Goal: Obtain resource: Download file/media

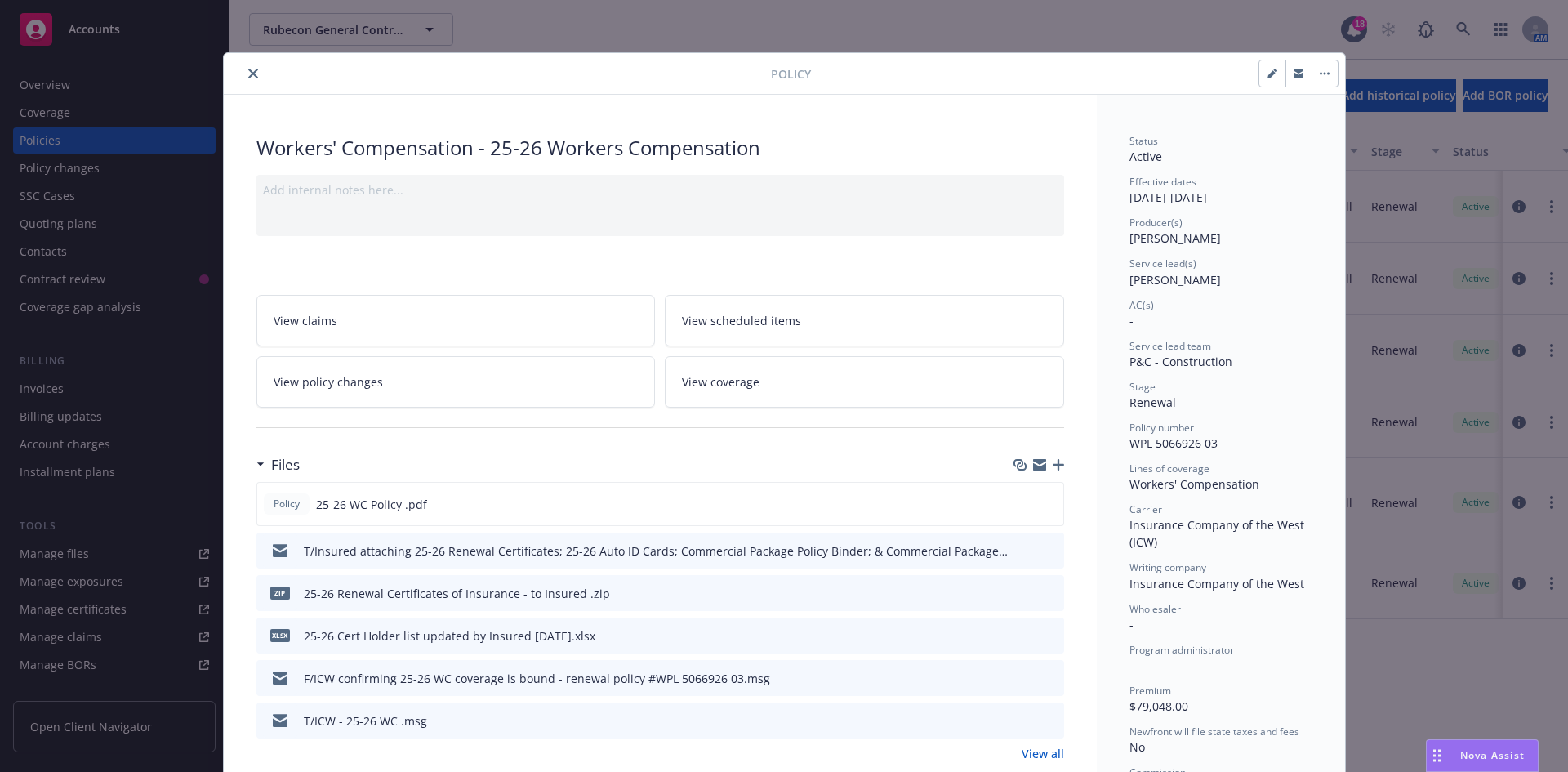
click at [244, 59] on div "Policy" at bounding box center [784, 73] width 1122 height 42
click at [248, 71] on icon "close" at bounding box center [253, 73] width 10 height 10
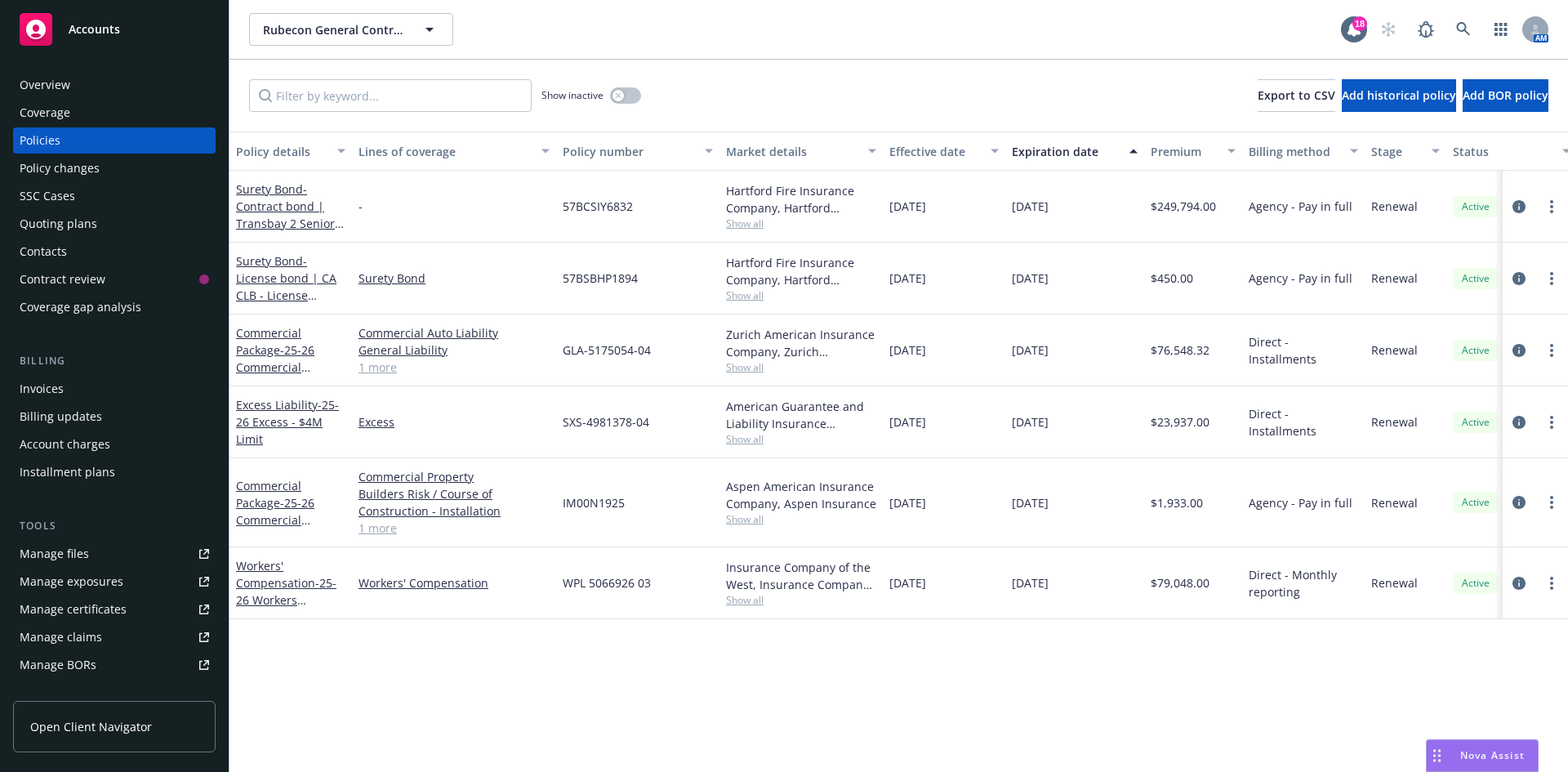
click at [60, 550] on div "Manage files" at bounding box center [54, 554] width 70 height 26
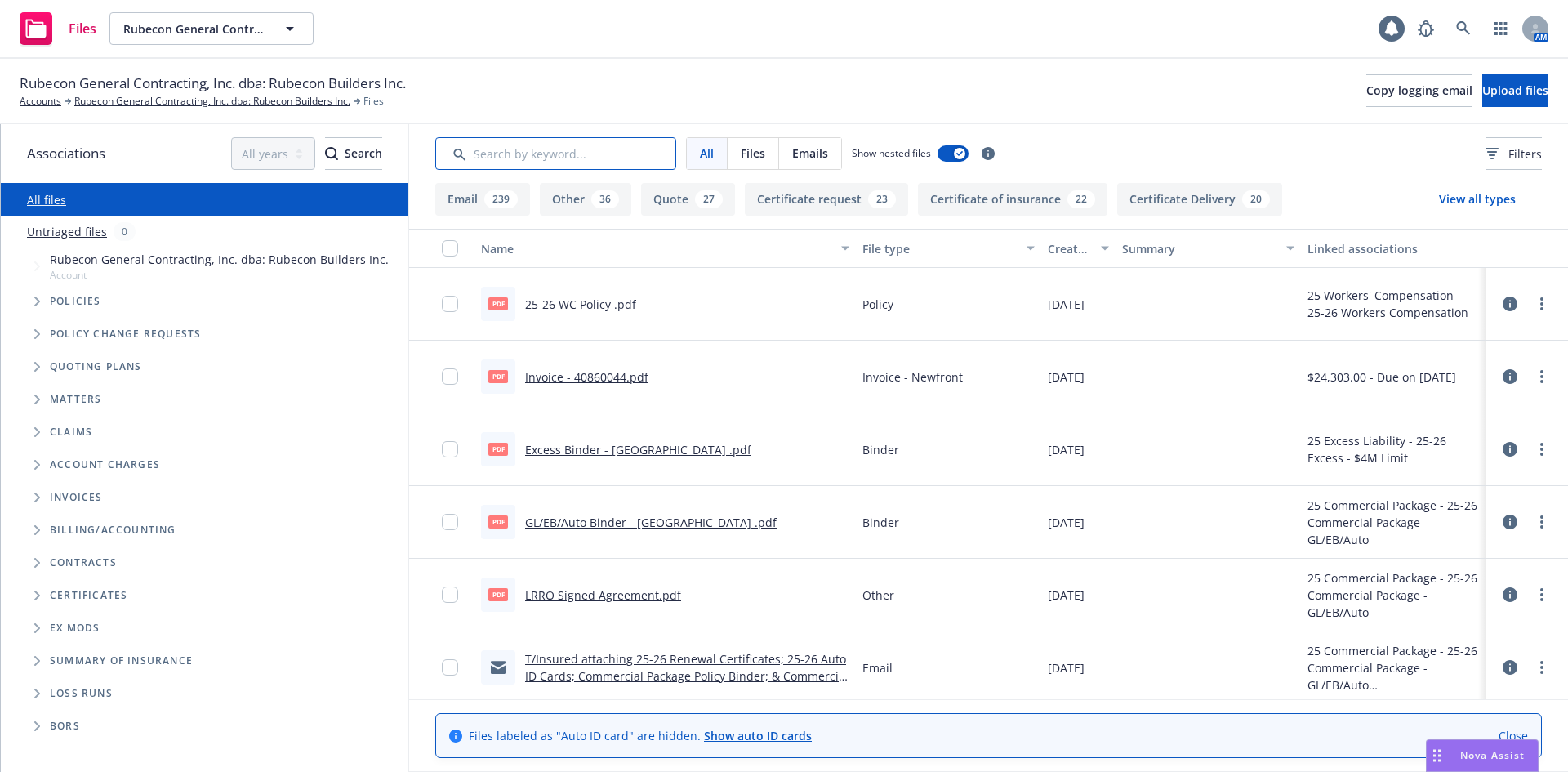
click at [470, 148] on input "Search by keyword..." at bounding box center [556, 153] width 241 height 33
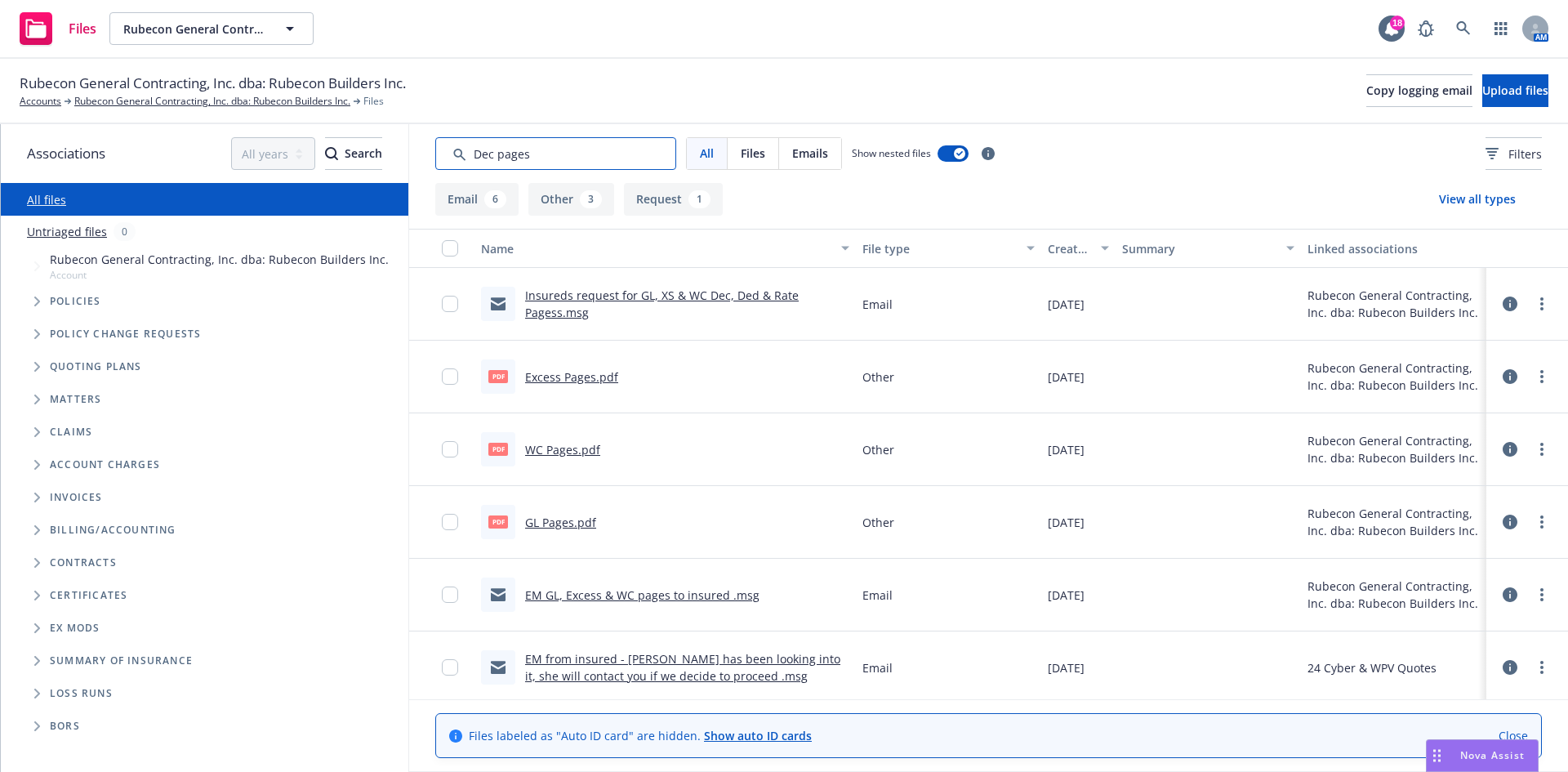
type input "Dec pages"
click at [570, 377] on link "Excess Pages.pdf" at bounding box center [572, 377] width 93 height 16
click at [114, 95] on link "Rubecon General Contracting, Inc. dba: Rubecon Builders Inc." at bounding box center [212, 101] width 276 height 15
